Goal: Task Accomplishment & Management: Use online tool/utility

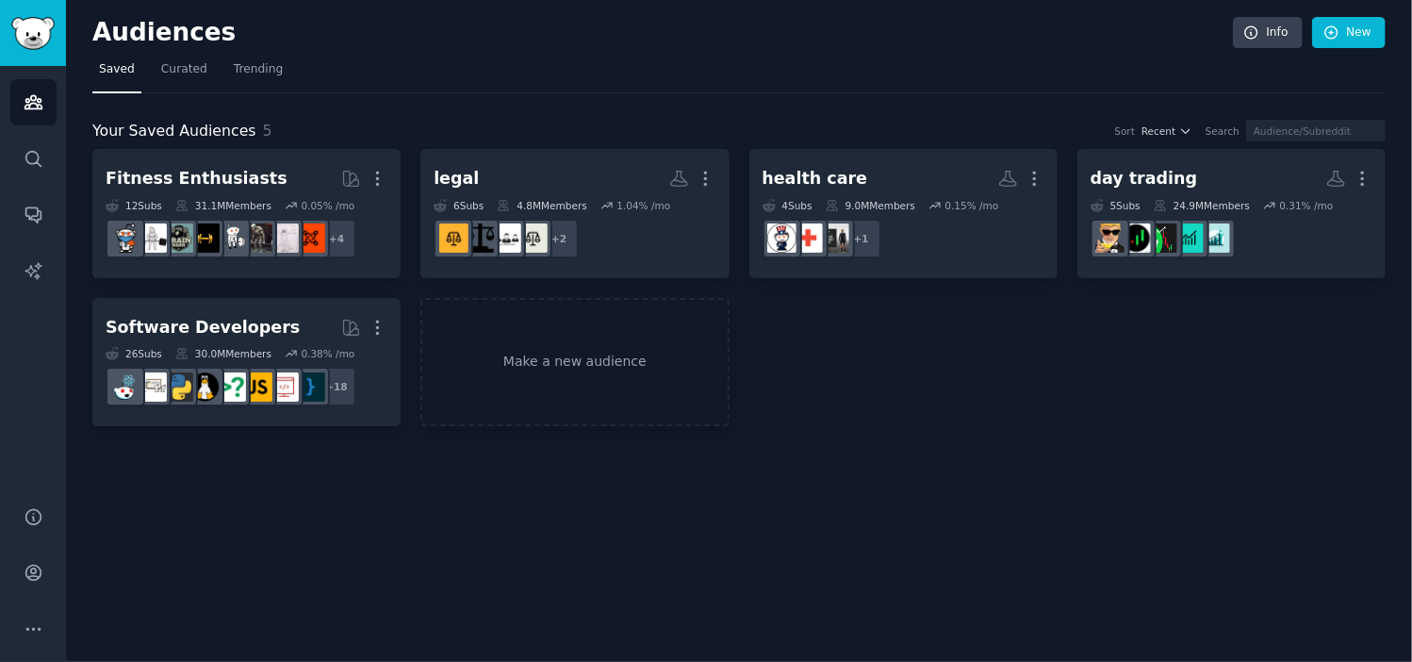
click at [619, 505] on div "Audiences Info New Saved Curated Trending Your Saved Audiences 5 Sort Recent Se…" at bounding box center [739, 331] width 1346 height 662
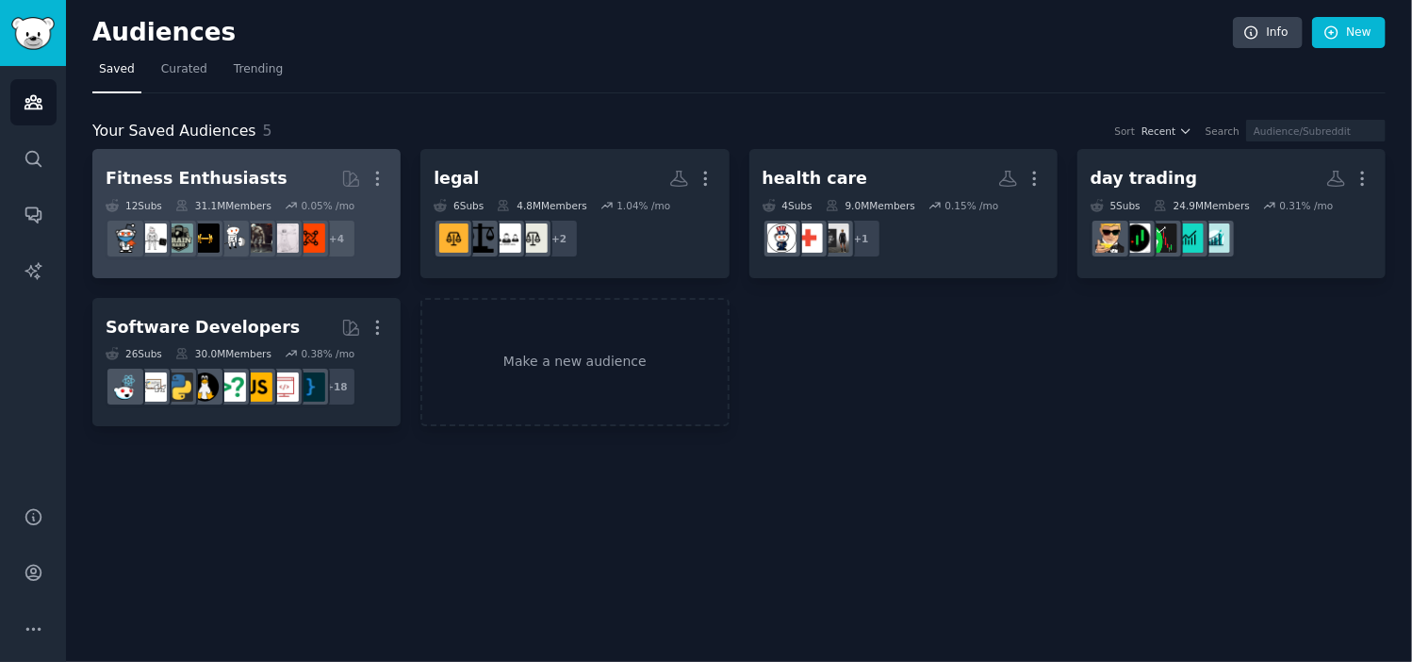
click at [265, 176] on h2 "Fitness Enthusiasts More" at bounding box center [247, 178] width 282 height 33
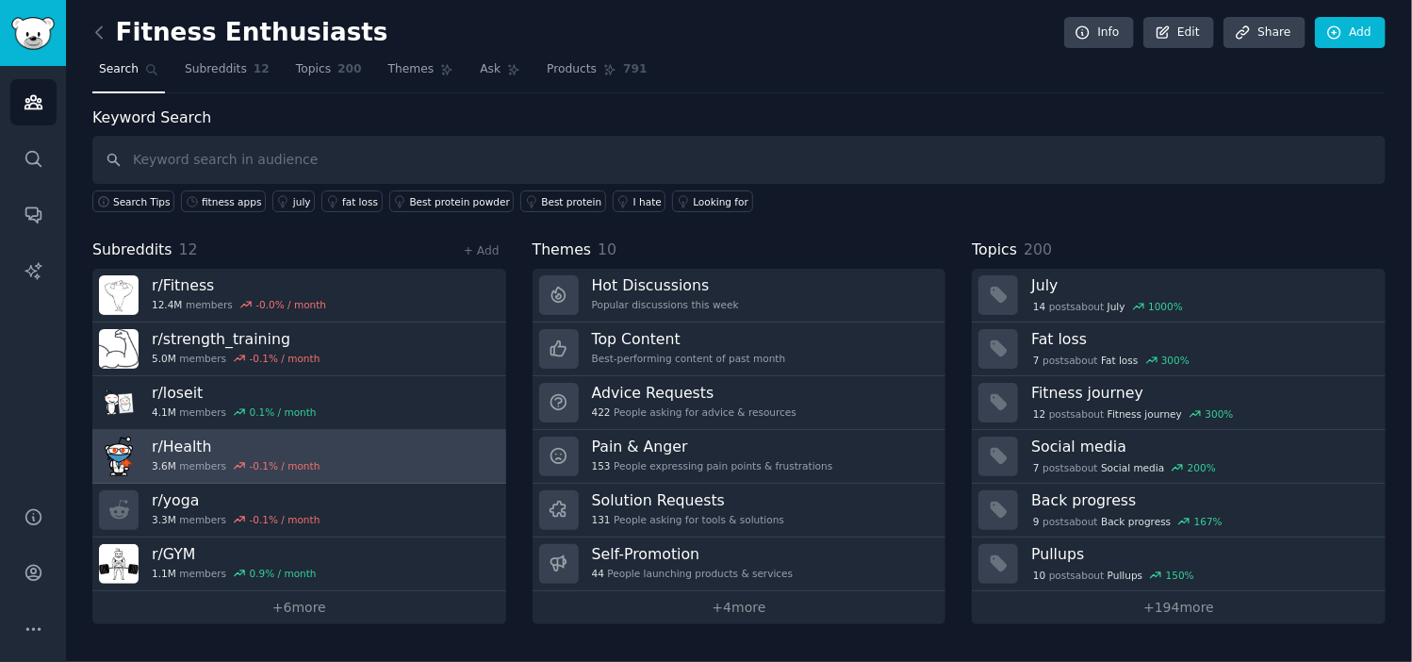
click at [412, 458] on link "r/ Health 3.6M members -0.1 % / month" at bounding box center [299, 457] width 414 height 54
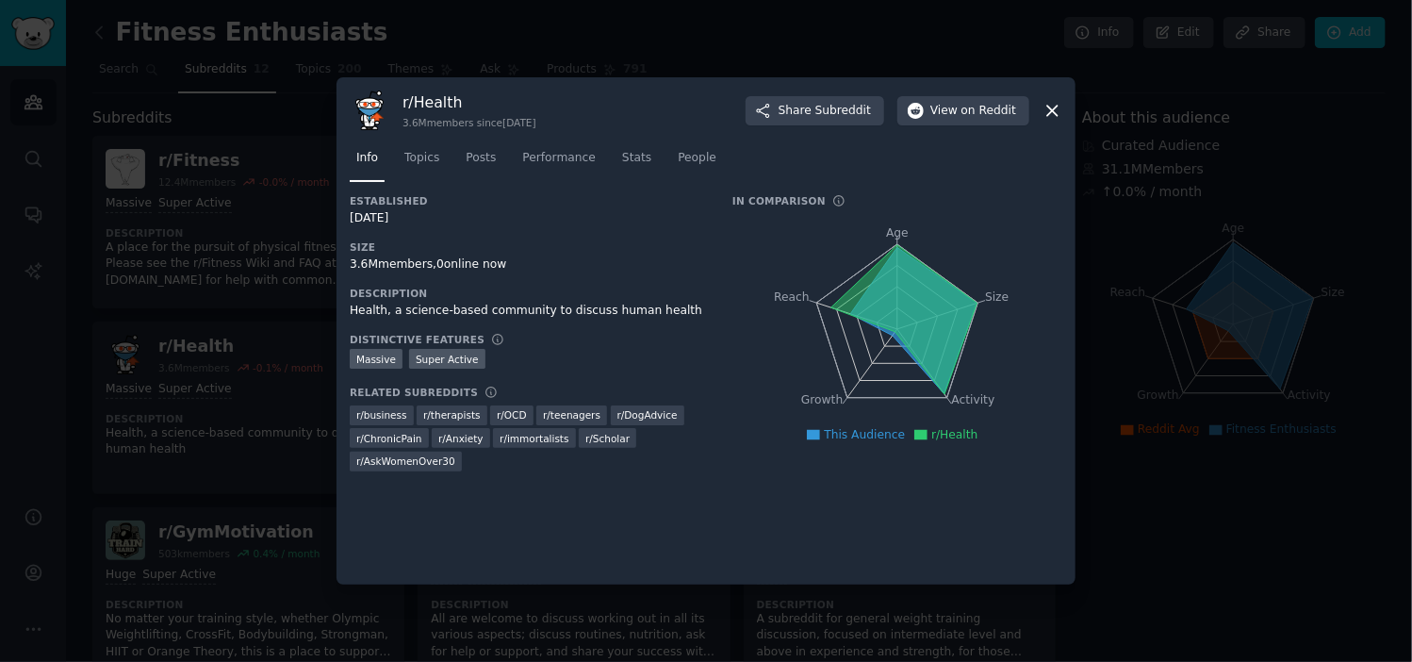
click at [793, 58] on div at bounding box center [706, 331] width 1412 height 662
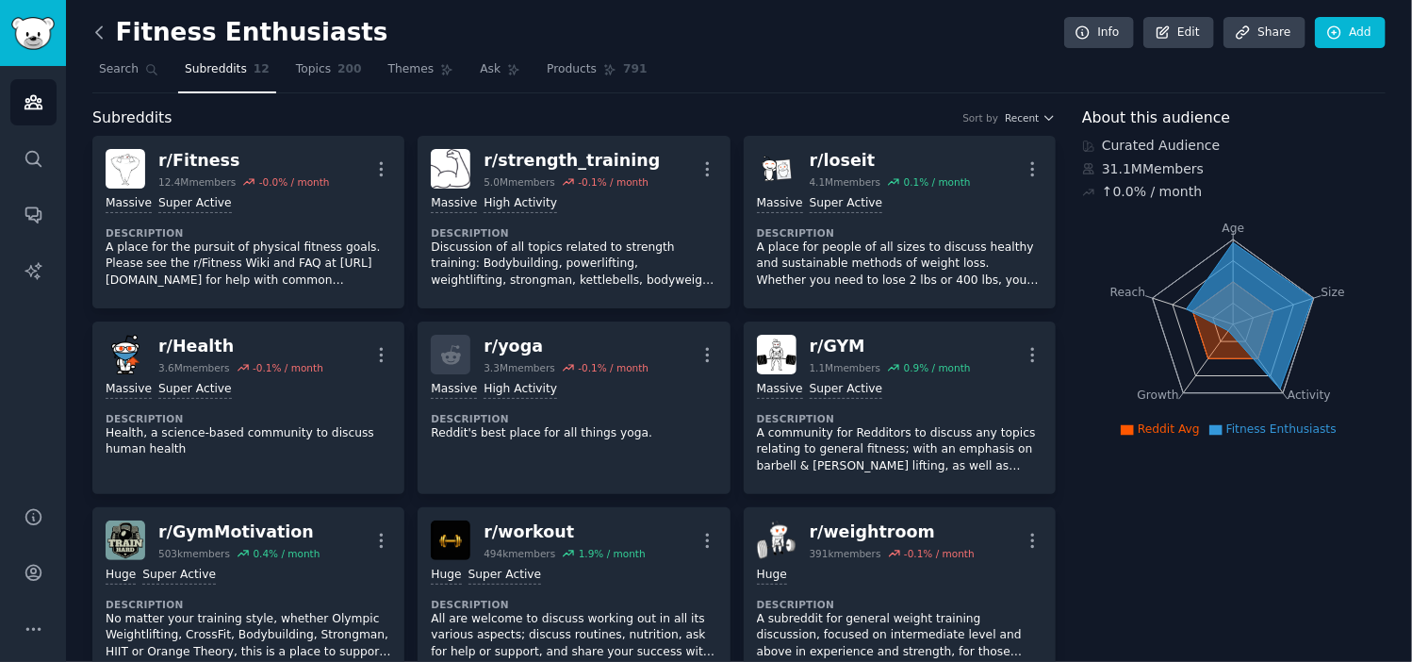
click at [97, 39] on icon at bounding box center [100, 33] width 20 height 20
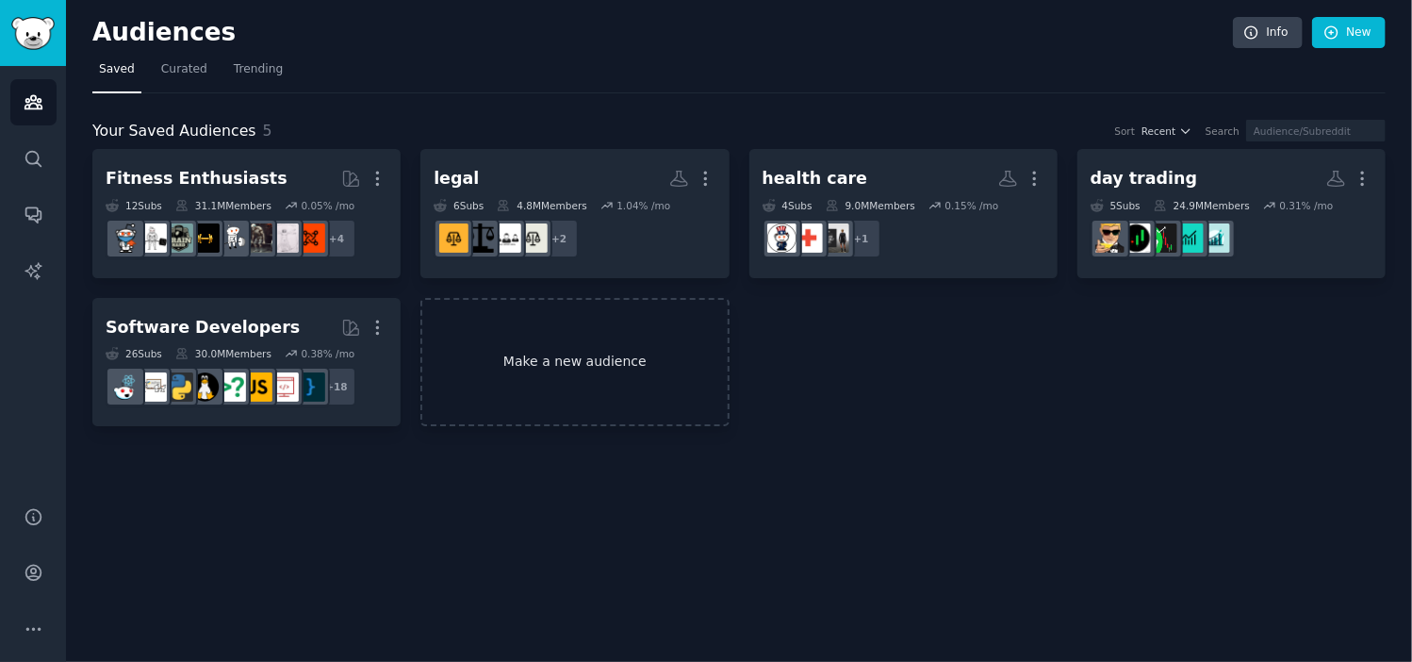
click at [595, 330] on link "Make a new audience" at bounding box center [575, 362] width 308 height 129
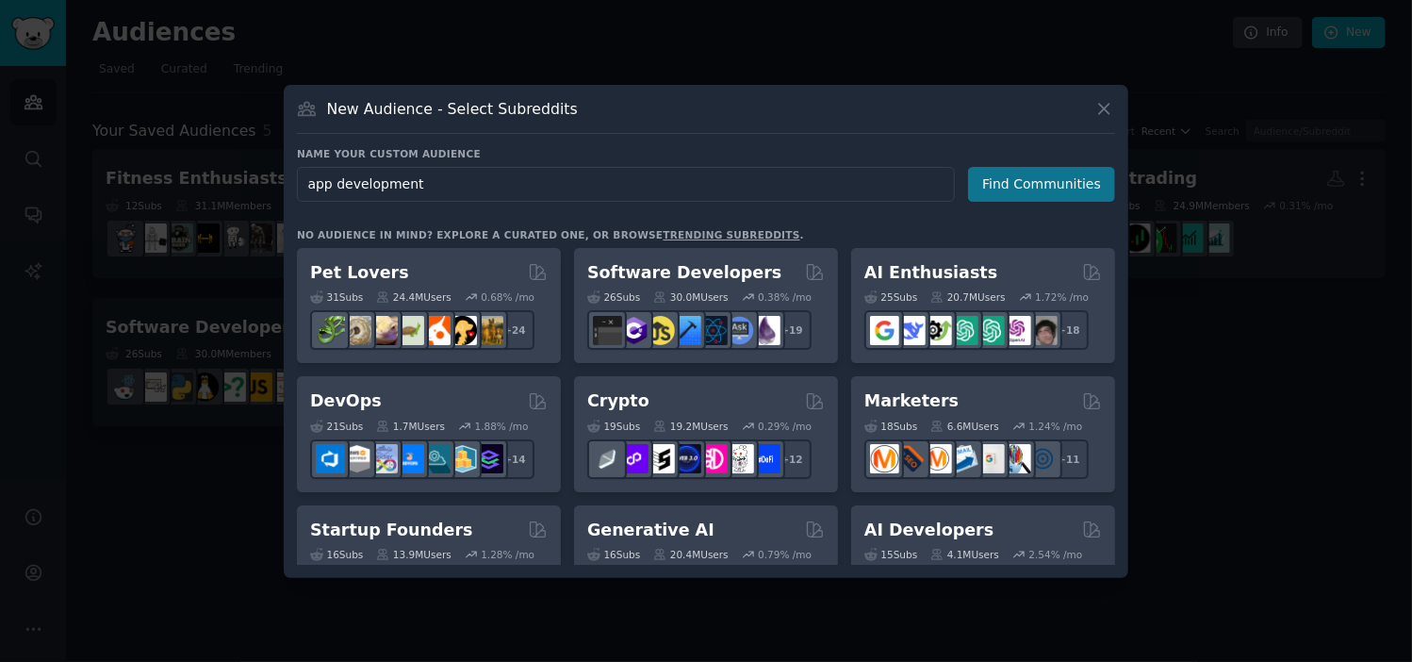
type input "app development"
click at [1020, 187] on button "Find Communities" at bounding box center [1041, 184] width 147 height 35
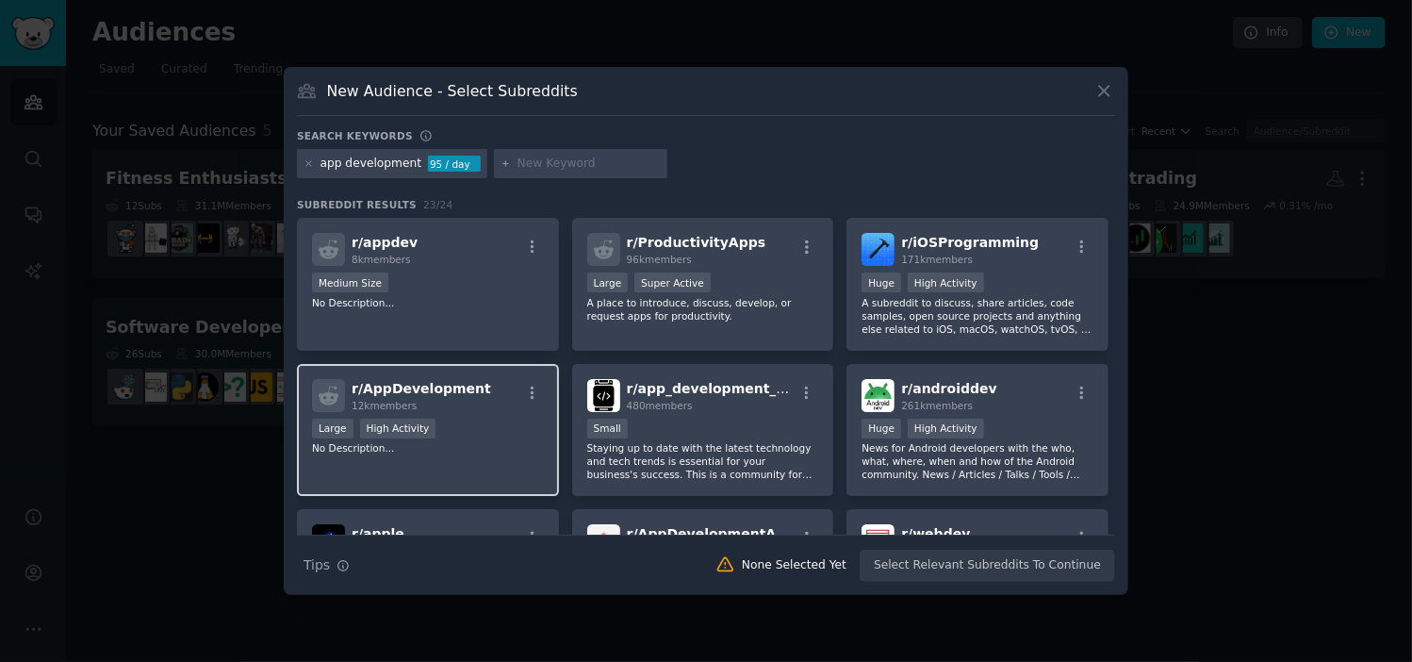
click at [465, 405] on div "12k members" at bounding box center [422, 405] width 140 height 13
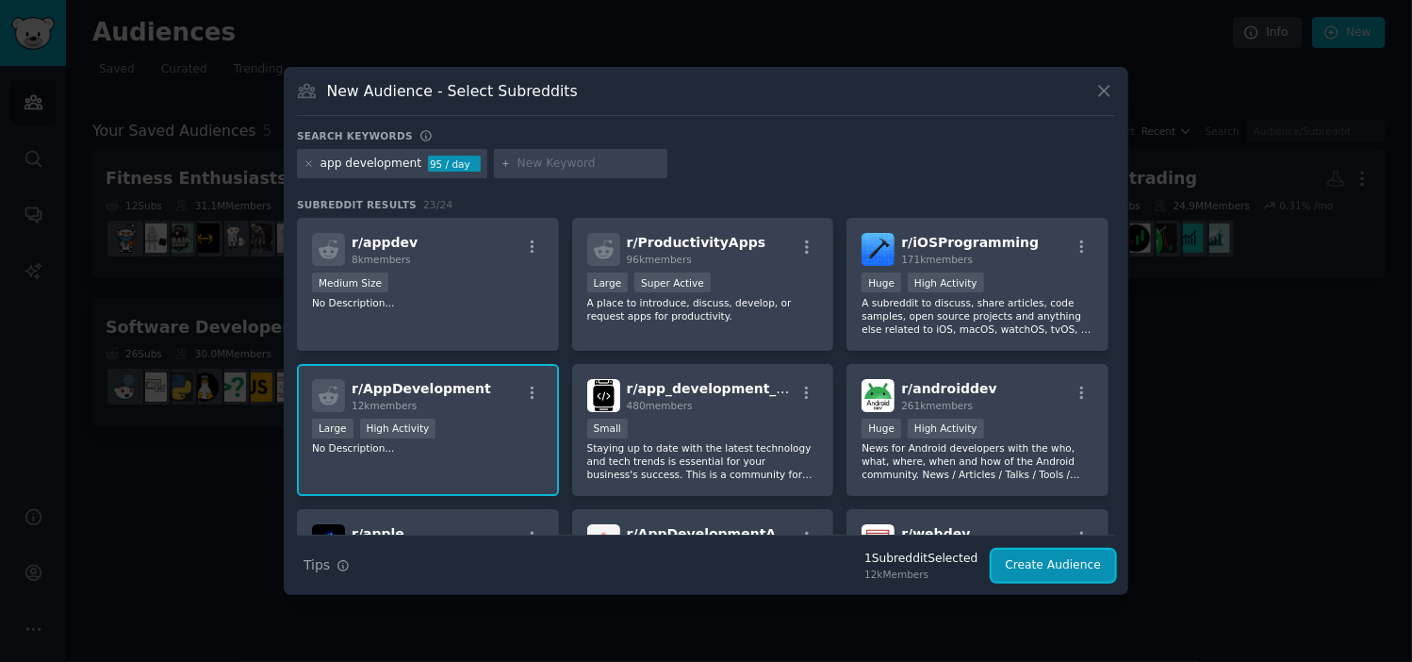
click at [1052, 568] on button "Create Audience" at bounding box center [1054, 566] width 124 height 32
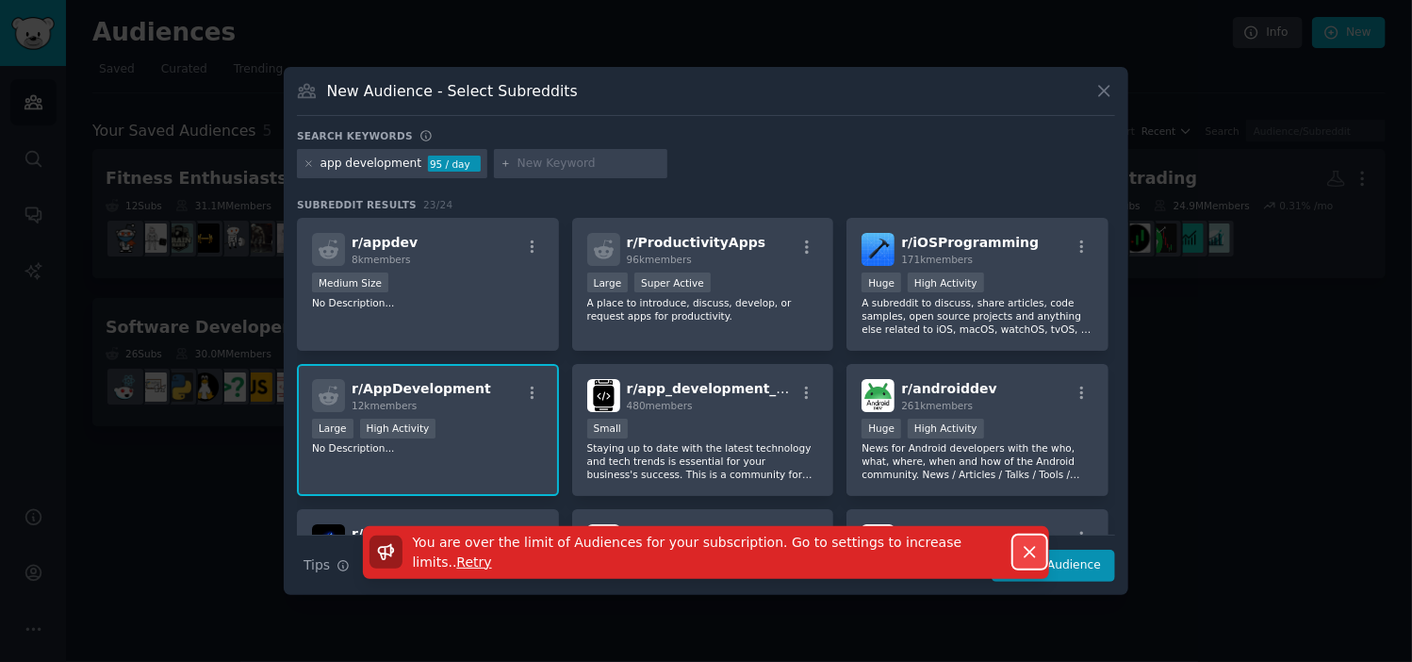
click at [1038, 542] on icon "button" at bounding box center [1030, 552] width 20 height 20
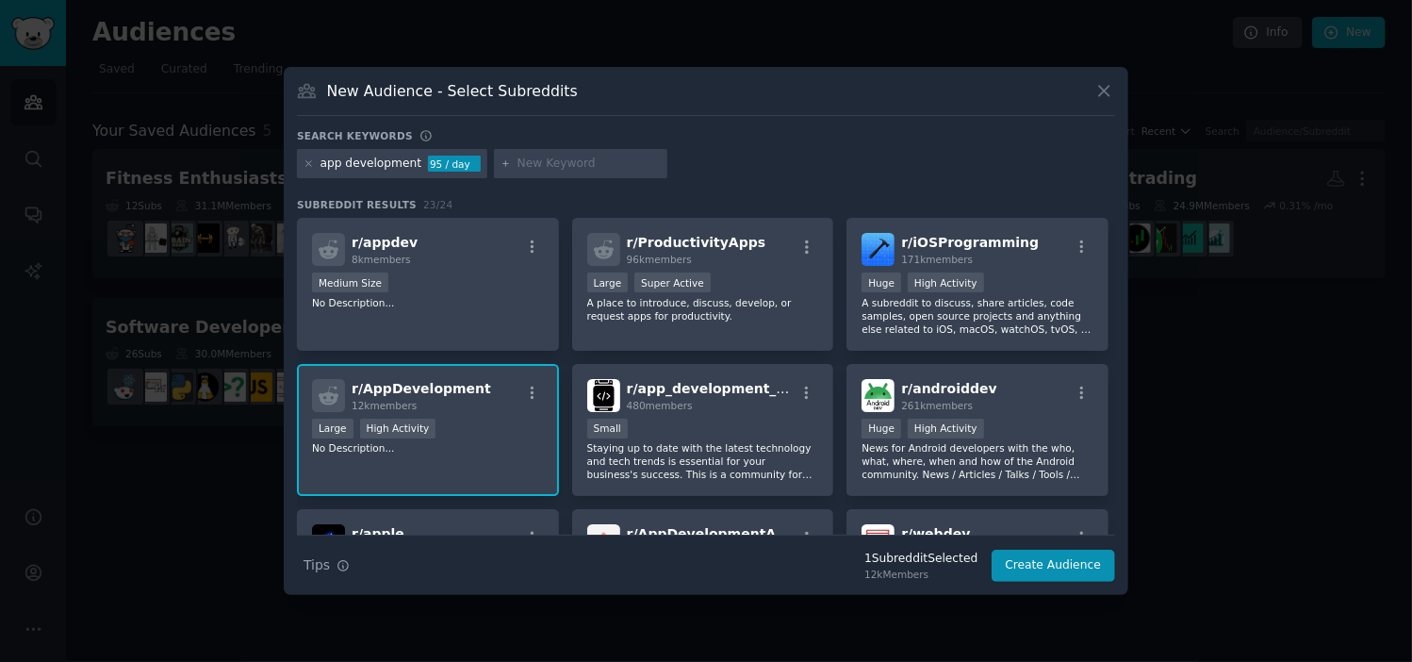
click at [503, 419] on div "Large High Activity" at bounding box center [428, 431] width 232 height 24
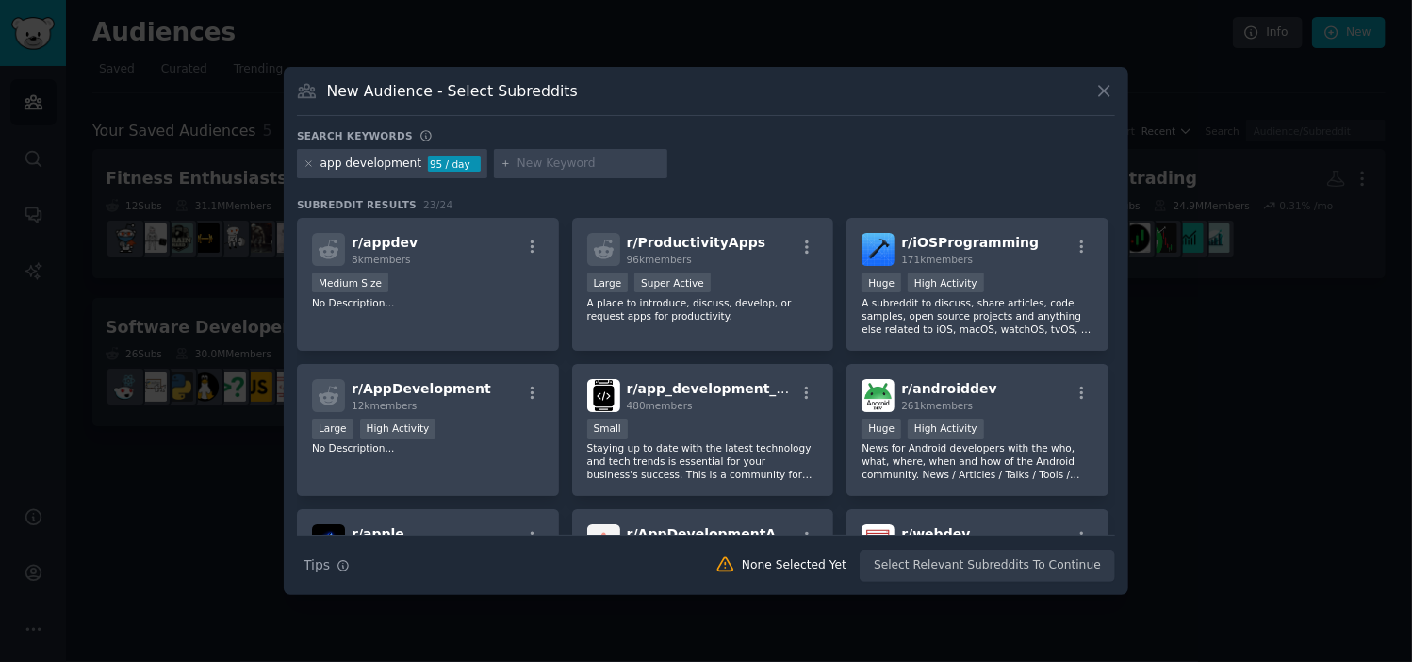
click at [1345, 145] on div at bounding box center [706, 331] width 1412 height 662
